Goal: Communication & Community: Participate in discussion

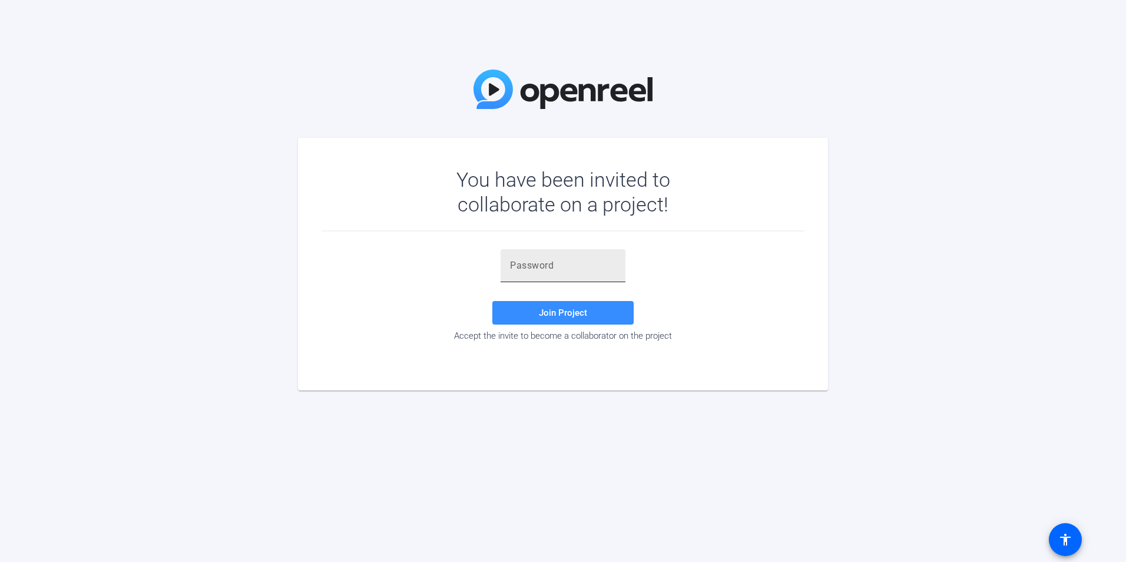
click at [541, 277] on div at bounding box center [563, 265] width 106 height 33
paste input "[C6iE5"
type input "[C6iE5"
click at [570, 317] on span "Join Project" at bounding box center [563, 312] width 48 height 11
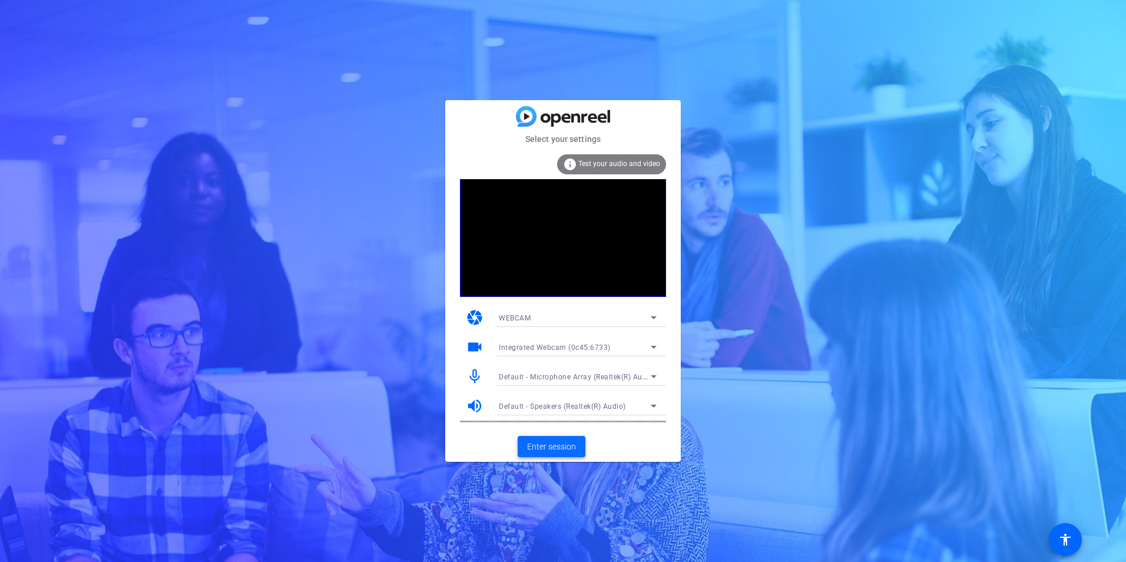
click at [559, 449] on span "Enter session" at bounding box center [551, 447] width 49 height 12
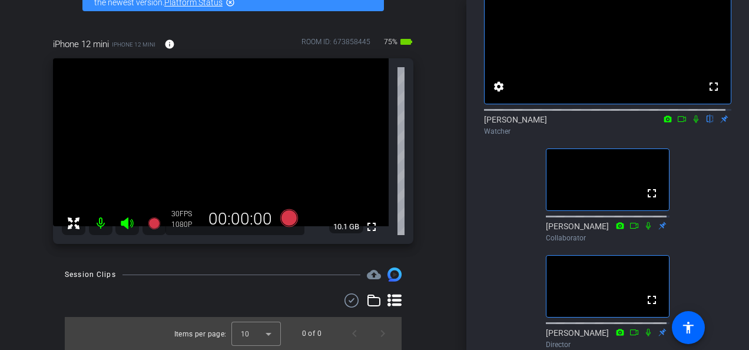
scroll to position [140, 0]
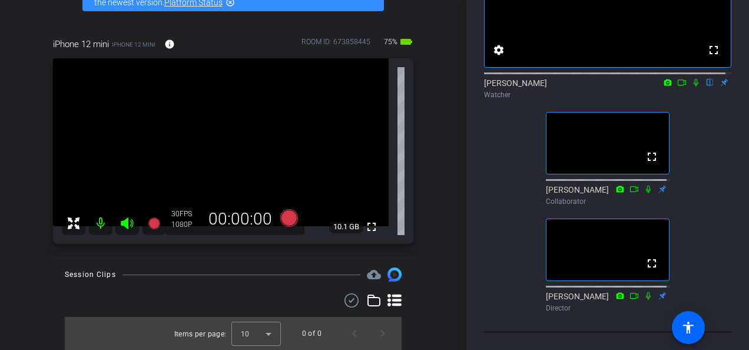
click at [691, 78] on icon at bounding box center [695, 82] width 9 height 8
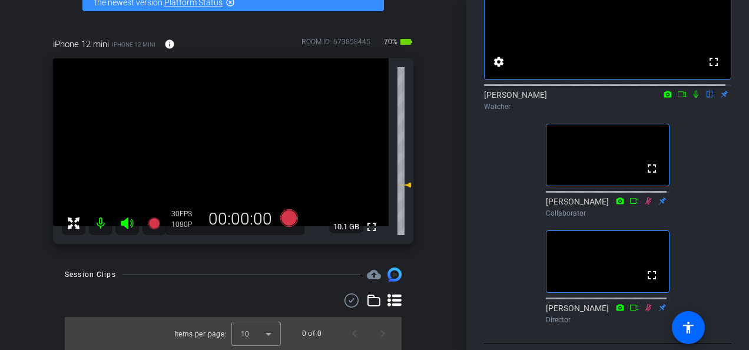
scroll to position [81, 0]
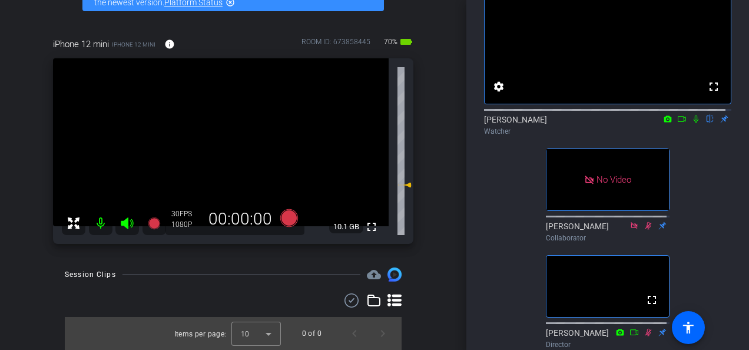
click at [691, 123] on icon at bounding box center [695, 119] width 9 height 8
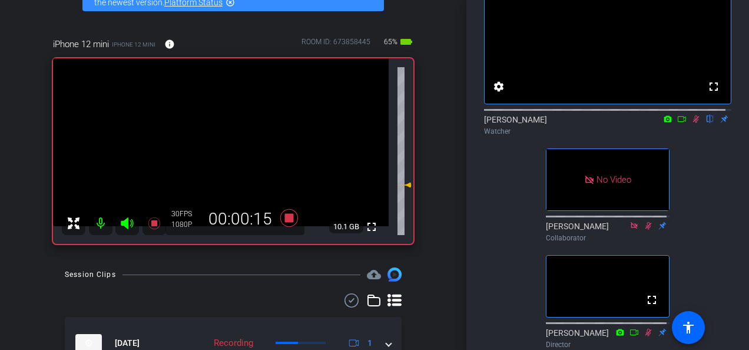
click at [691, 123] on icon at bounding box center [695, 119] width 9 height 8
click at [694, 123] on icon at bounding box center [695, 119] width 9 height 8
click at [691, 123] on icon at bounding box center [695, 119] width 9 height 8
click at [689, 124] on mat-icon at bounding box center [696, 119] width 14 height 11
click at [691, 123] on icon at bounding box center [695, 119] width 9 height 8
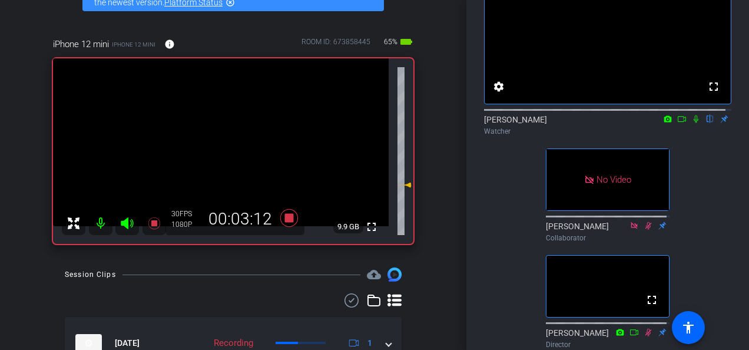
click at [694, 123] on icon at bounding box center [696, 119] width 5 height 8
click at [691, 123] on icon at bounding box center [695, 119] width 9 height 8
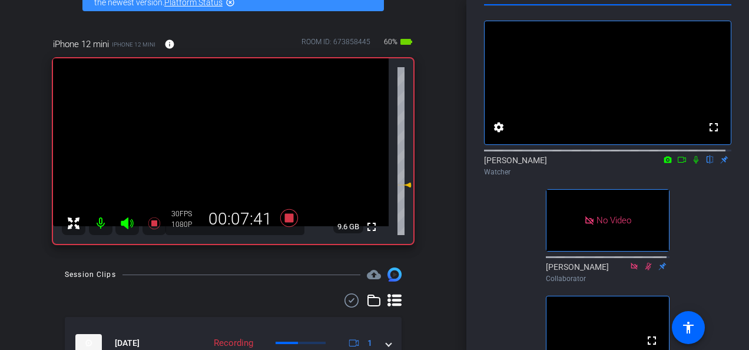
scroll to position [22, 0]
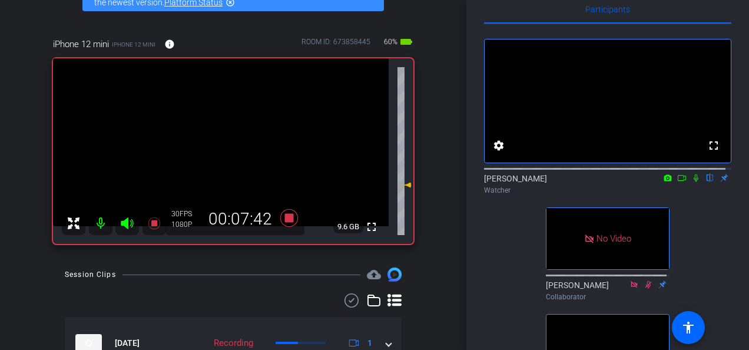
click at [691, 182] on icon at bounding box center [695, 178] width 9 height 8
click at [693, 182] on icon at bounding box center [696, 178] width 6 height 8
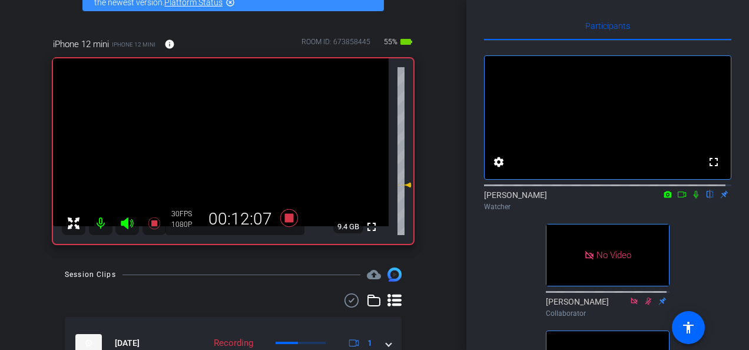
scroll to position [0, 0]
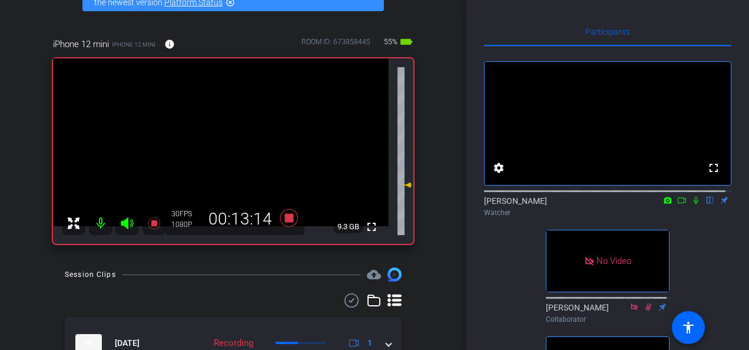
click at [693, 204] on icon at bounding box center [695, 200] width 9 height 8
click at [691, 204] on icon at bounding box center [695, 200] width 9 height 8
click at [693, 204] on icon at bounding box center [696, 201] width 6 height 8
click at [691, 204] on icon at bounding box center [695, 200] width 9 height 8
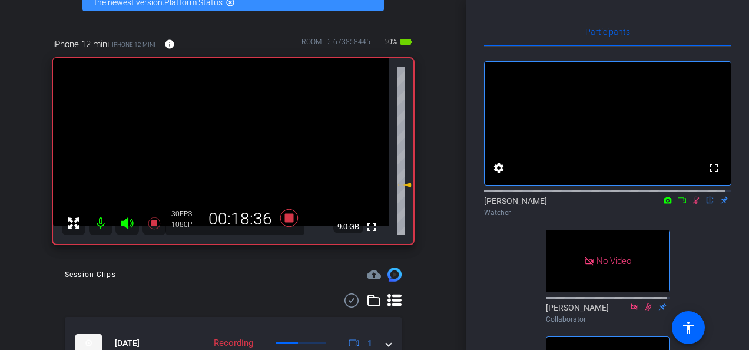
click at [691, 204] on icon at bounding box center [695, 200] width 9 height 8
click at [695, 206] on mat-icon at bounding box center [696, 200] width 14 height 11
